Goal: Task Accomplishment & Management: Use online tool/utility

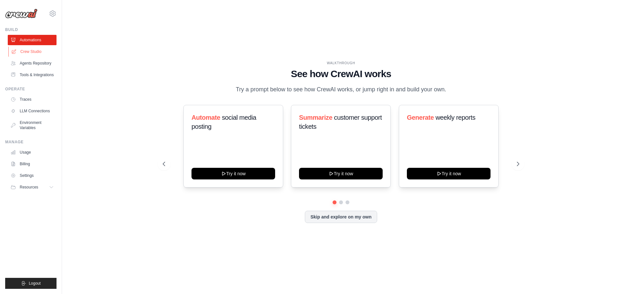
click at [34, 51] on link "Crew Studio" at bounding box center [32, 51] width 49 height 10
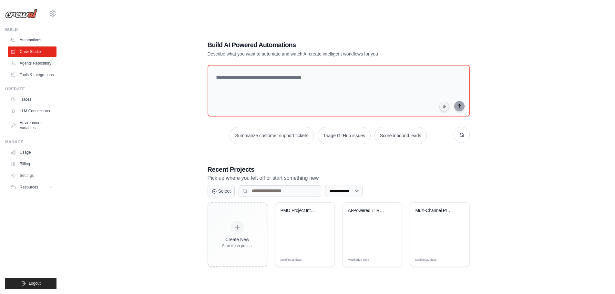
click at [30, 116] on ul "Traces LLM Connections Environment Variables" at bounding box center [32, 113] width 49 height 39
click at [450, 224] on div "Multi-Channel Project Intake with J..." at bounding box center [439, 228] width 59 height 51
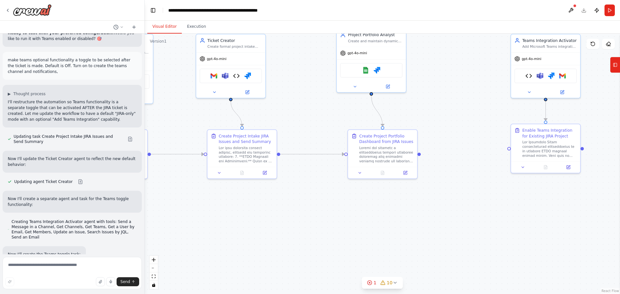
scroll to position [11280, 0]
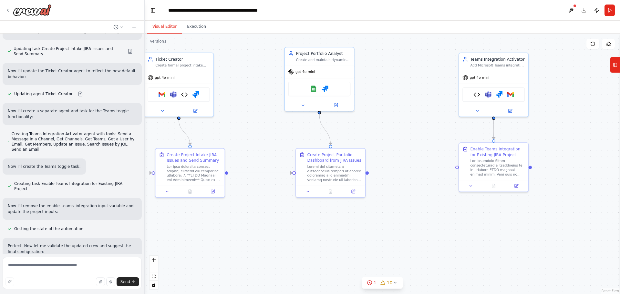
drag, startPoint x: 298, startPoint y: 186, endPoint x: 246, endPoint y: 204, distance: 55.3
click at [246, 204] on div ".deletable-edge-delete-btn { width: 20px; height: 20px; border: 0px solid #ffff…" at bounding box center [382, 164] width 475 height 261
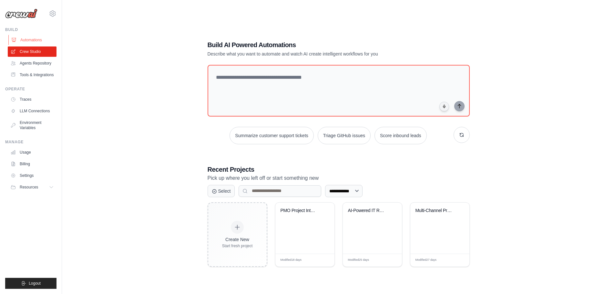
click at [28, 42] on link "Automations" at bounding box center [32, 40] width 49 height 10
